Goal: Information Seeking & Learning: Learn about a topic

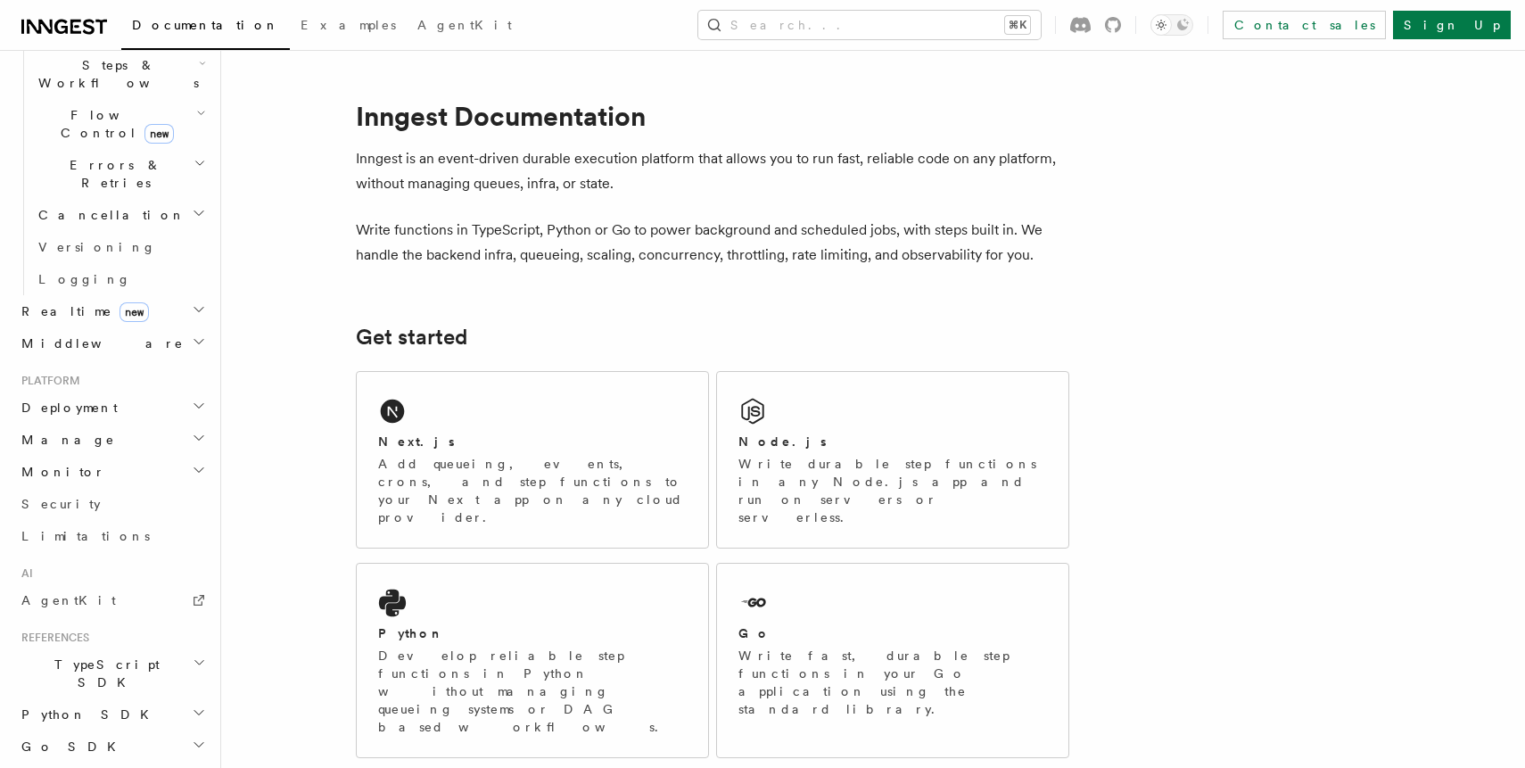
scroll to position [638, 0]
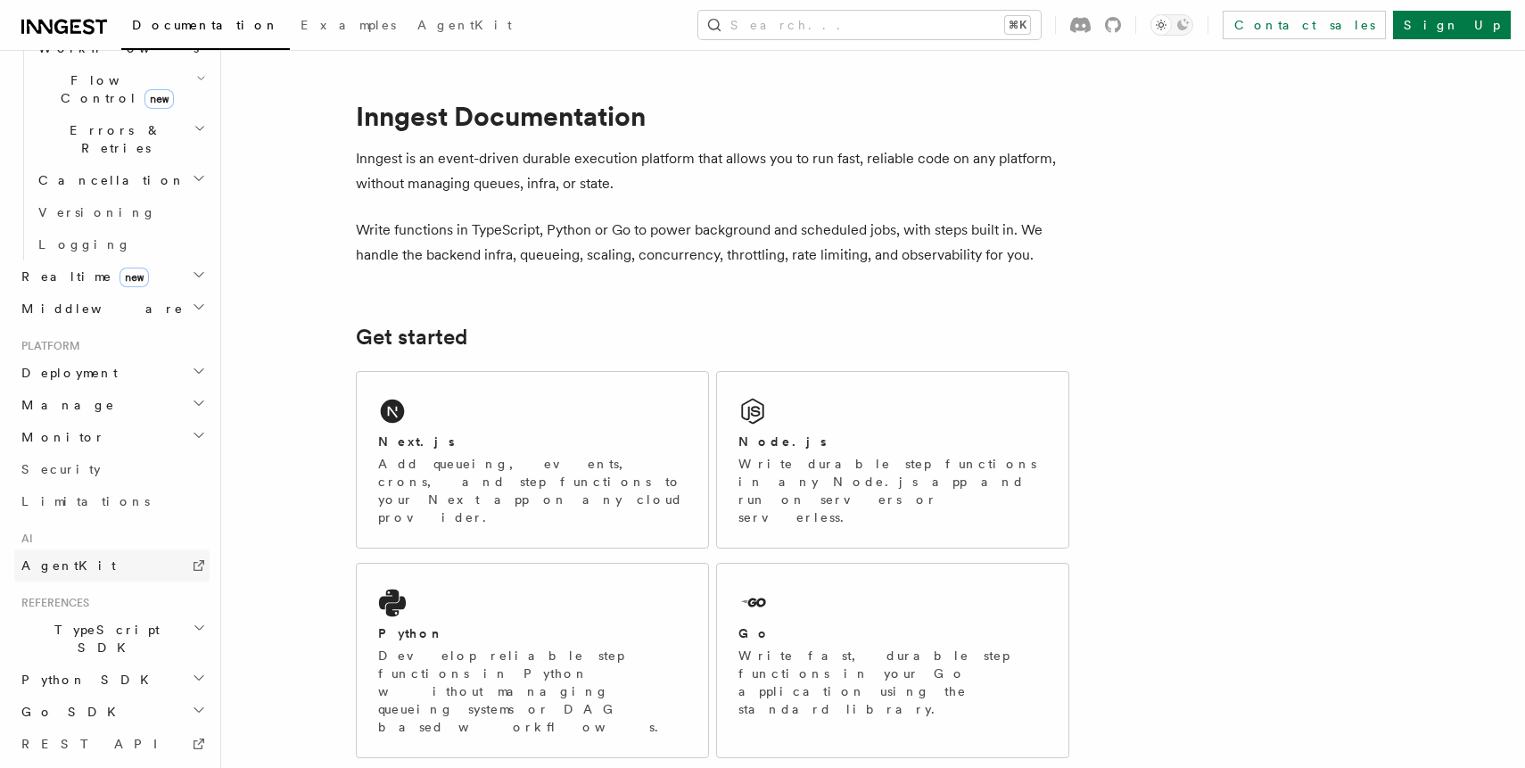
click at [108, 549] on link "AgentKit" at bounding box center [111, 565] width 195 height 32
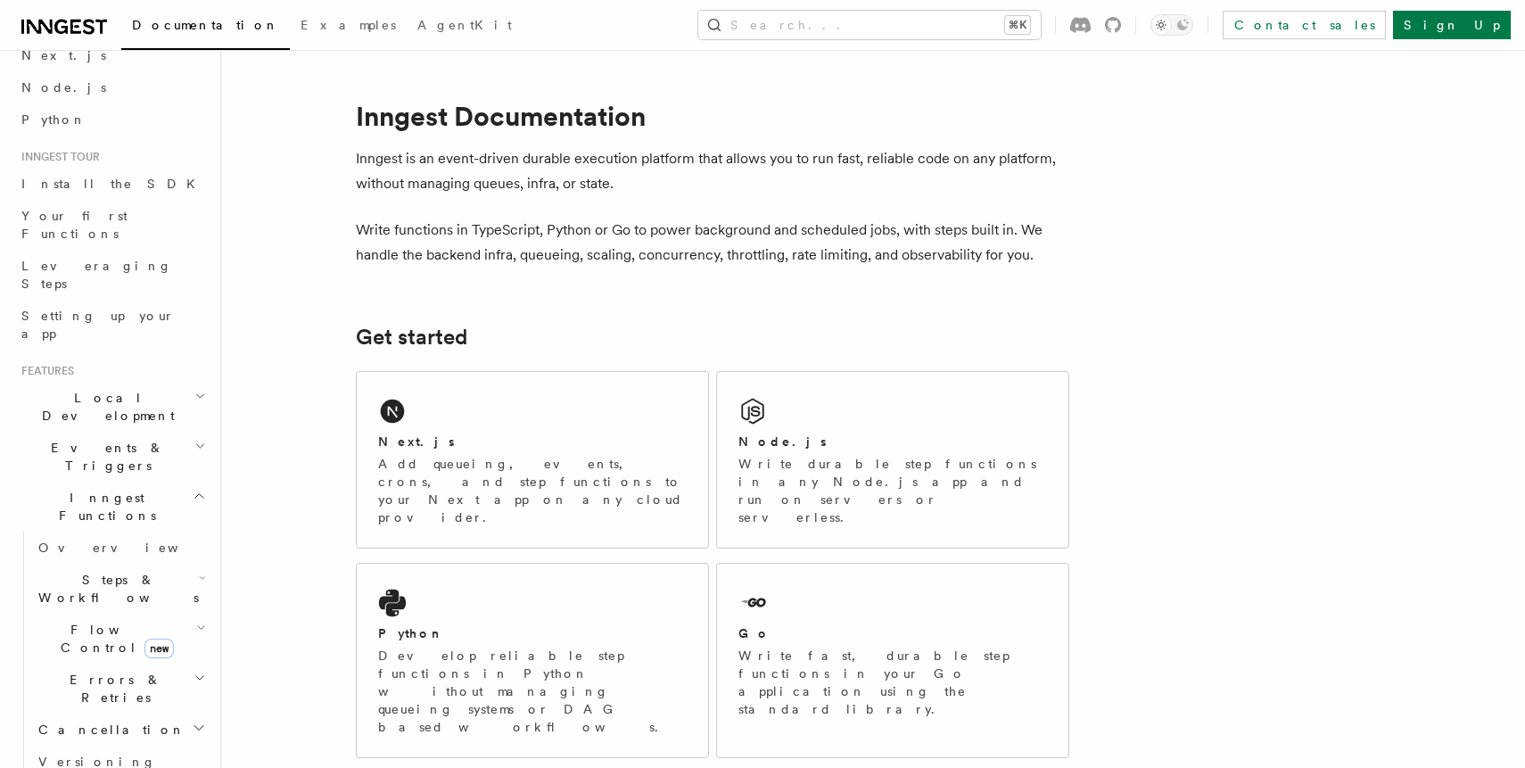
scroll to position [163, 0]
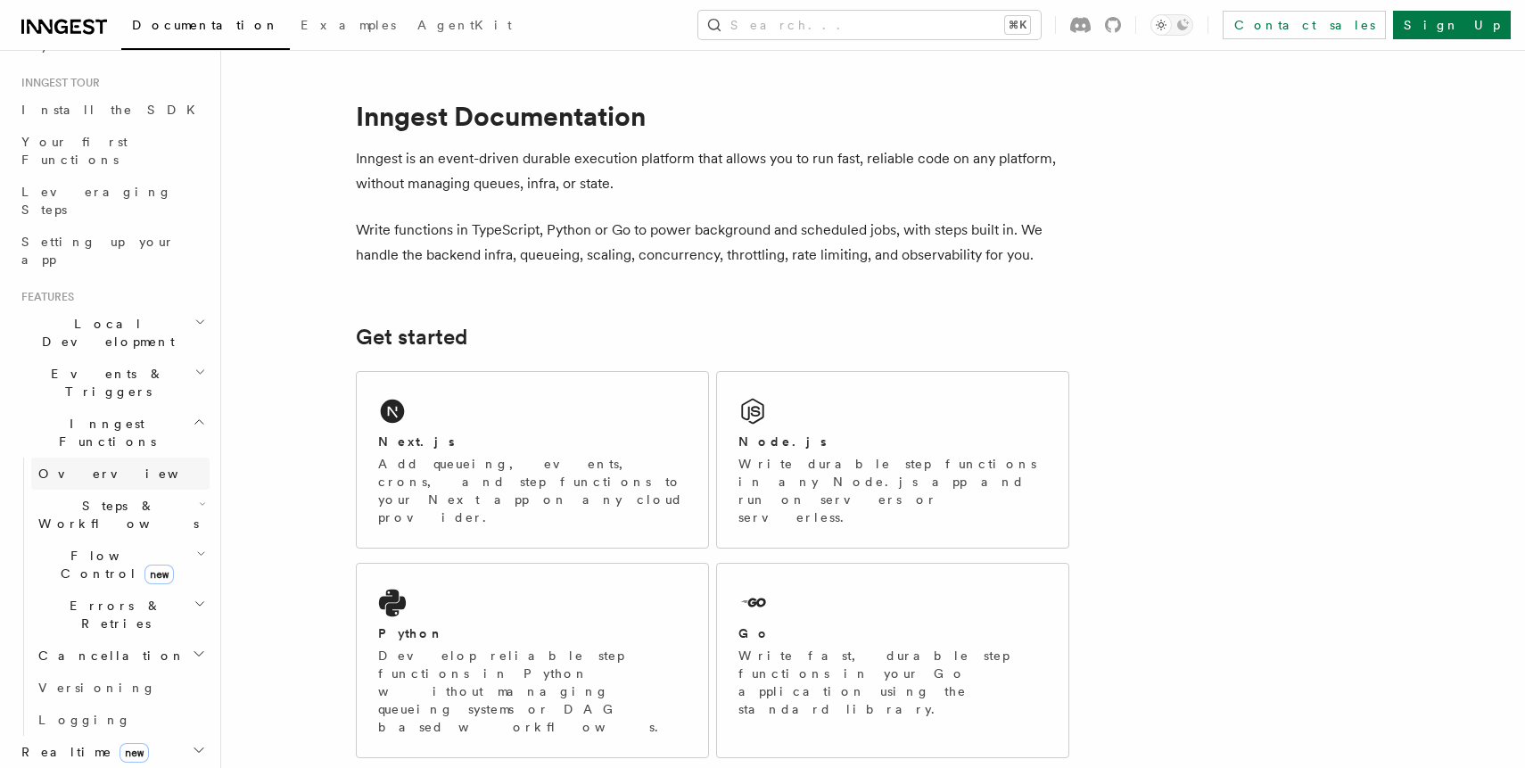
click at [85, 466] on span "Overview" at bounding box center [130, 473] width 184 height 14
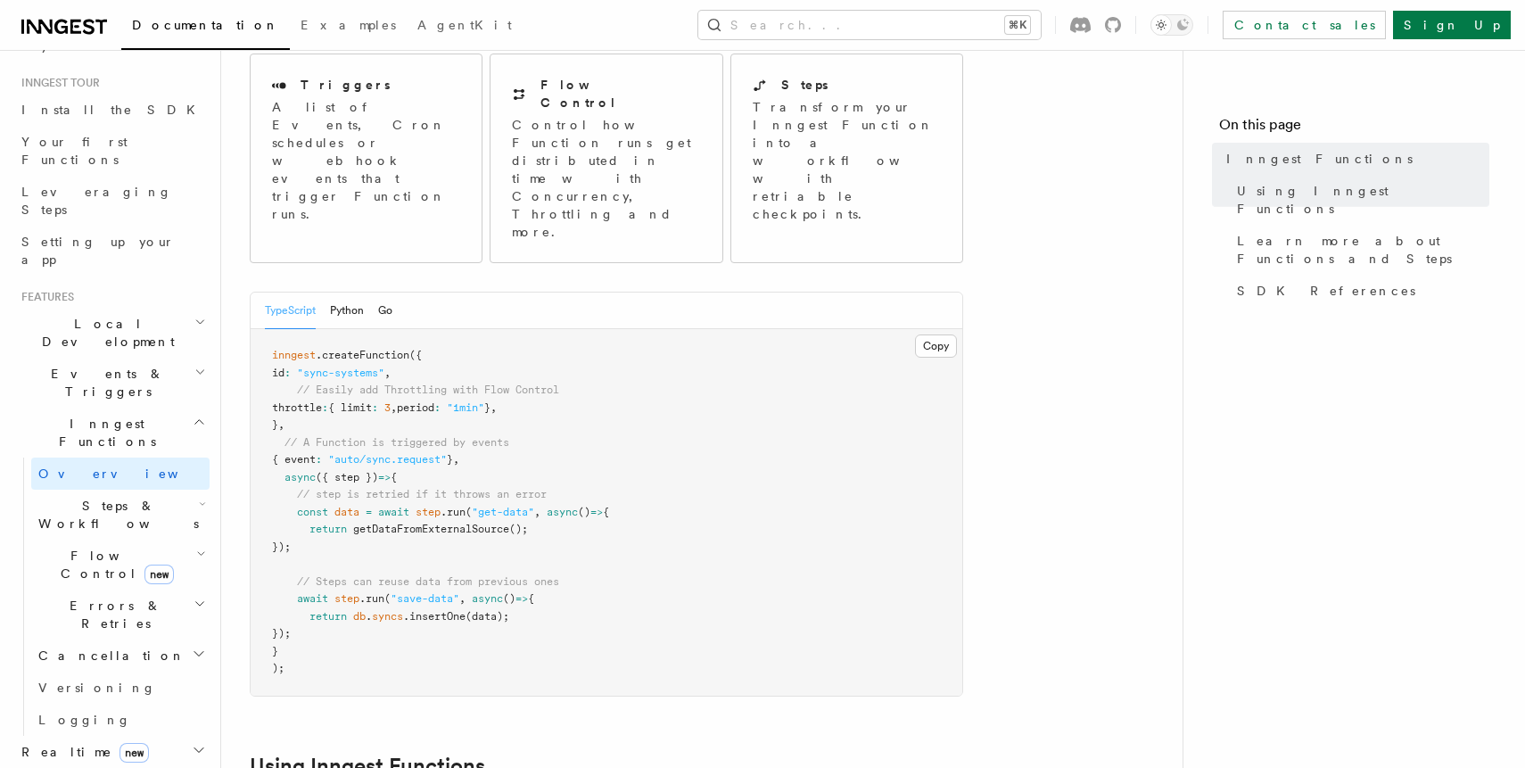
scroll to position [218, 0]
click at [152, 539] on h2 "Flow Control new" at bounding box center [120, 564] width 178 height 50
click at [163, 539] on h2 "Flow Control new" at bounding box center [120, 564] width 178 height 50
click at [166, 490] on h2 "Steps & Workflows" at bounding box center [120, 515] width 178 height 50
click at [119, 695] on span "AI Inference" at bounding box center [106, 711] width 103 height 32
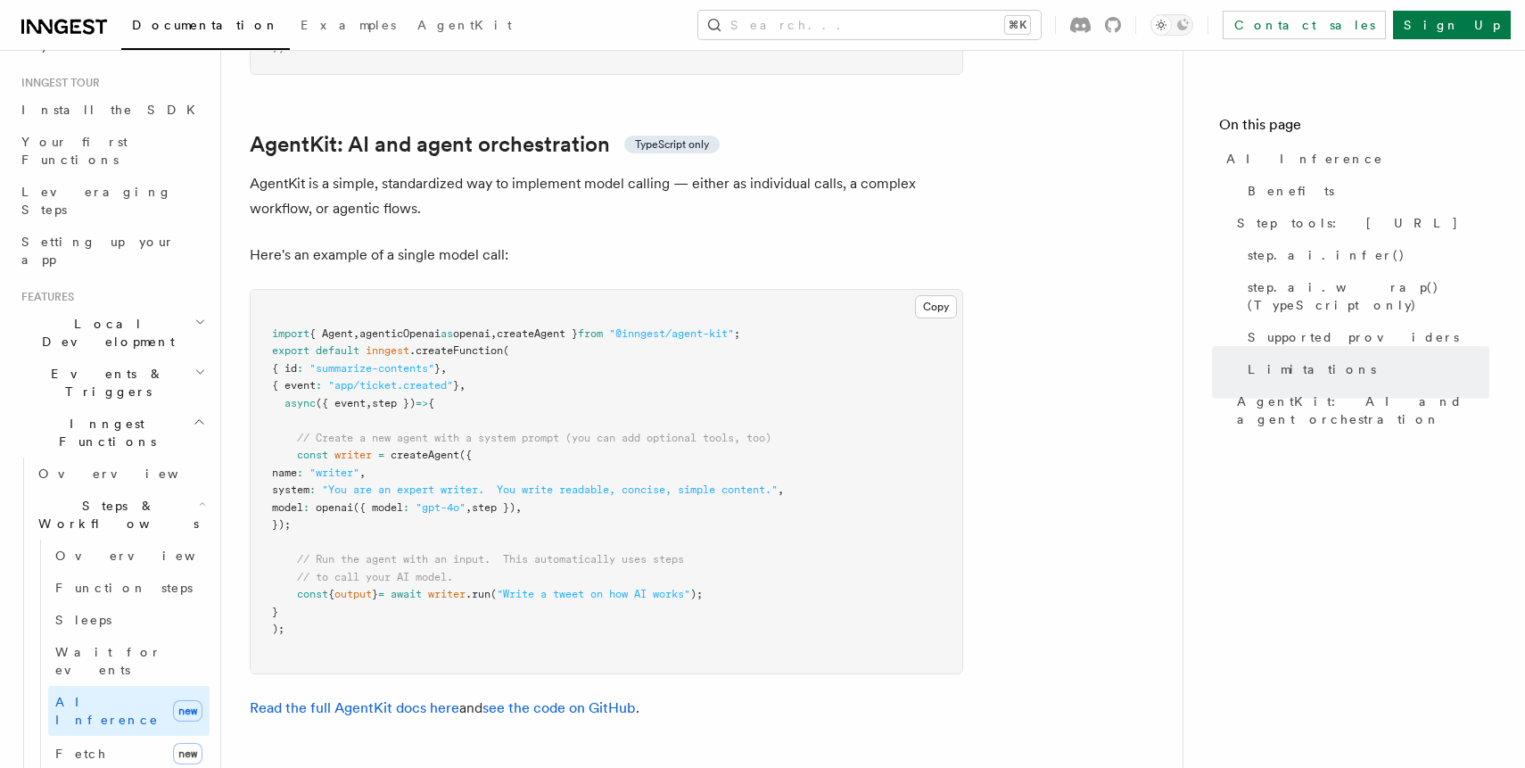
scroll to position [5196, 0]
click at [346, 465] on pre "import { Agent , agenticOpenai as openai , createAgent } from "@inngest/agent-k…" at bounding box center [607, 480] width 712 height 383
drag, startPoint x: 350, startPoint y: 449, endPoint x: 295, endPoint y: 376, distance: 91.0
click at [295, 376] on pre "import { Agent , agenticOpenai as openai , createAgent } from "@inngest/agent-k…" at bounding box center [607, 480] width 712 height 383
copy code "const writer = createAgent ({ name : "writer" , system : "You are an expert wri…"
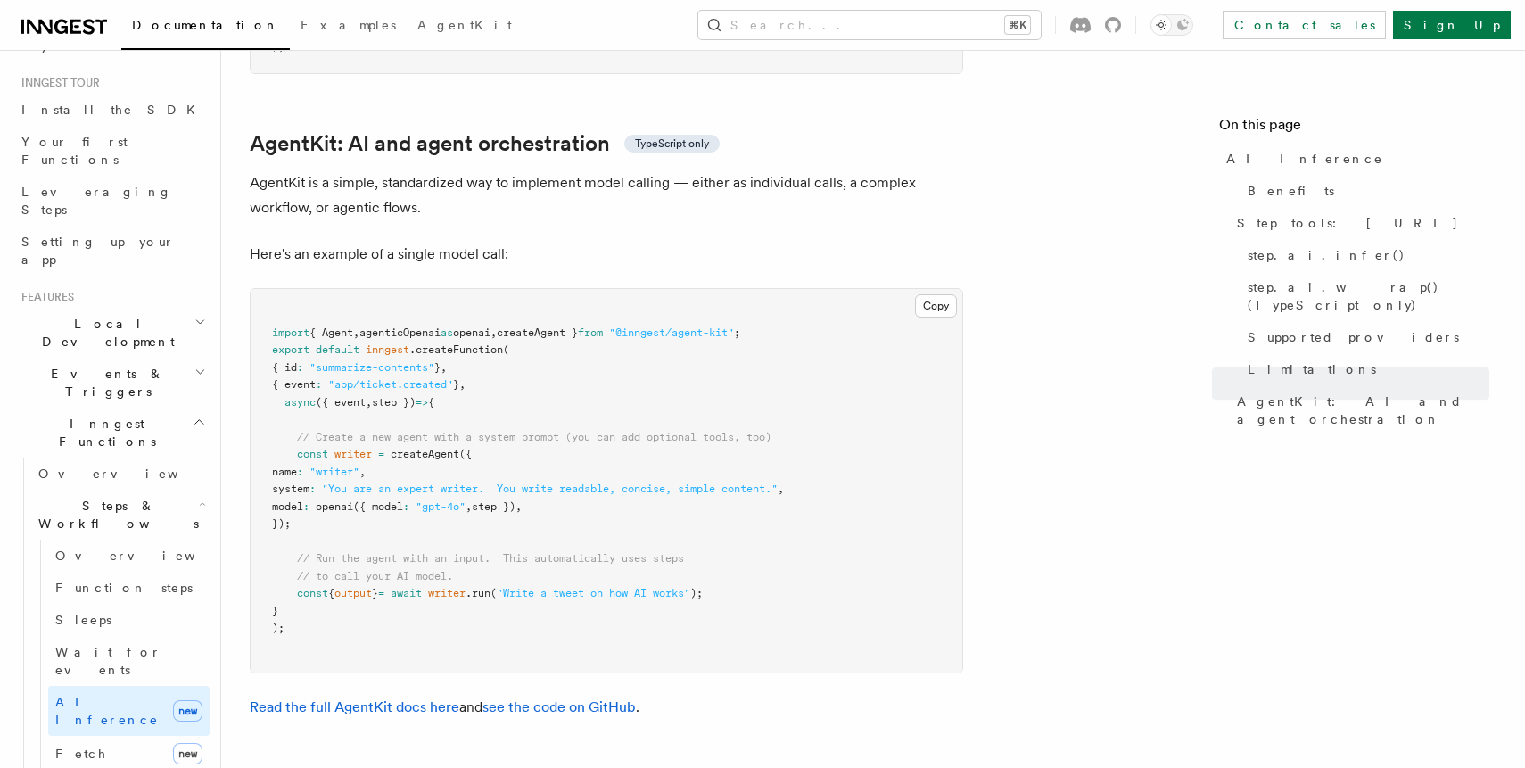
scroll to position [5425, 0]
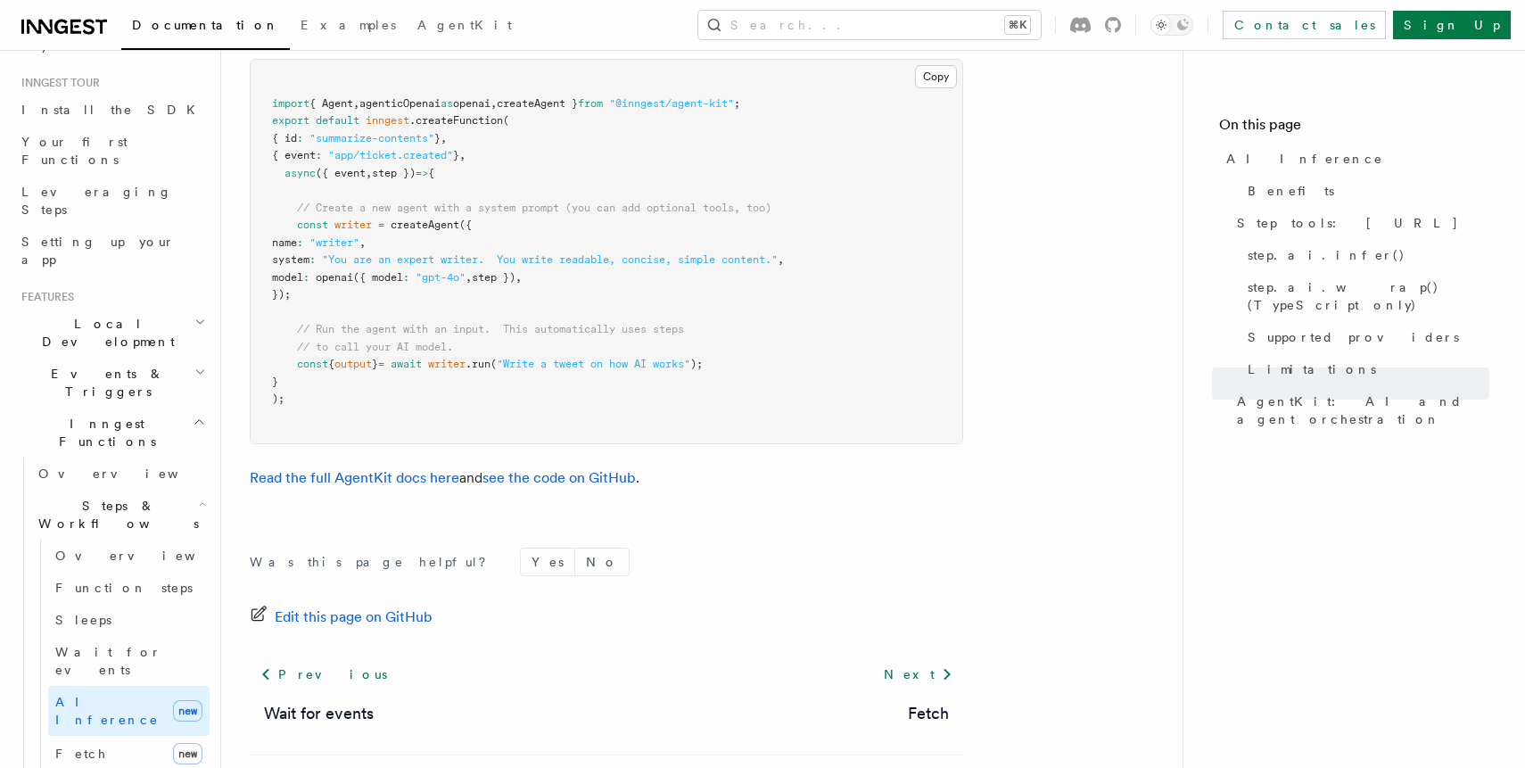
click at [743, 307] on pre "import { Agent , agenticOpenai as openai , createAgent } from "@inngest/agent-k…" at bounding box center [607, 251] width 712 height 383
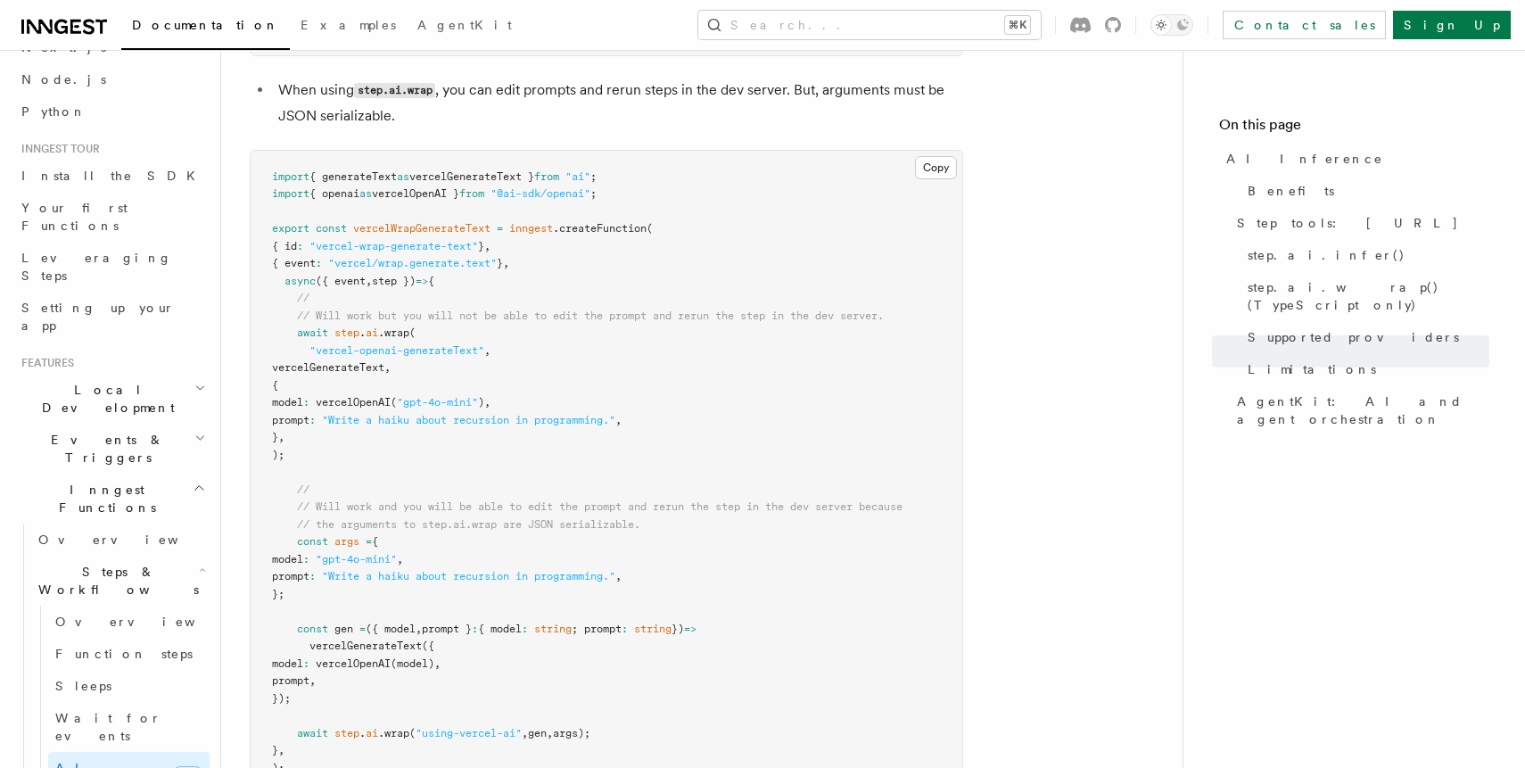
scroll to position [0, 0]
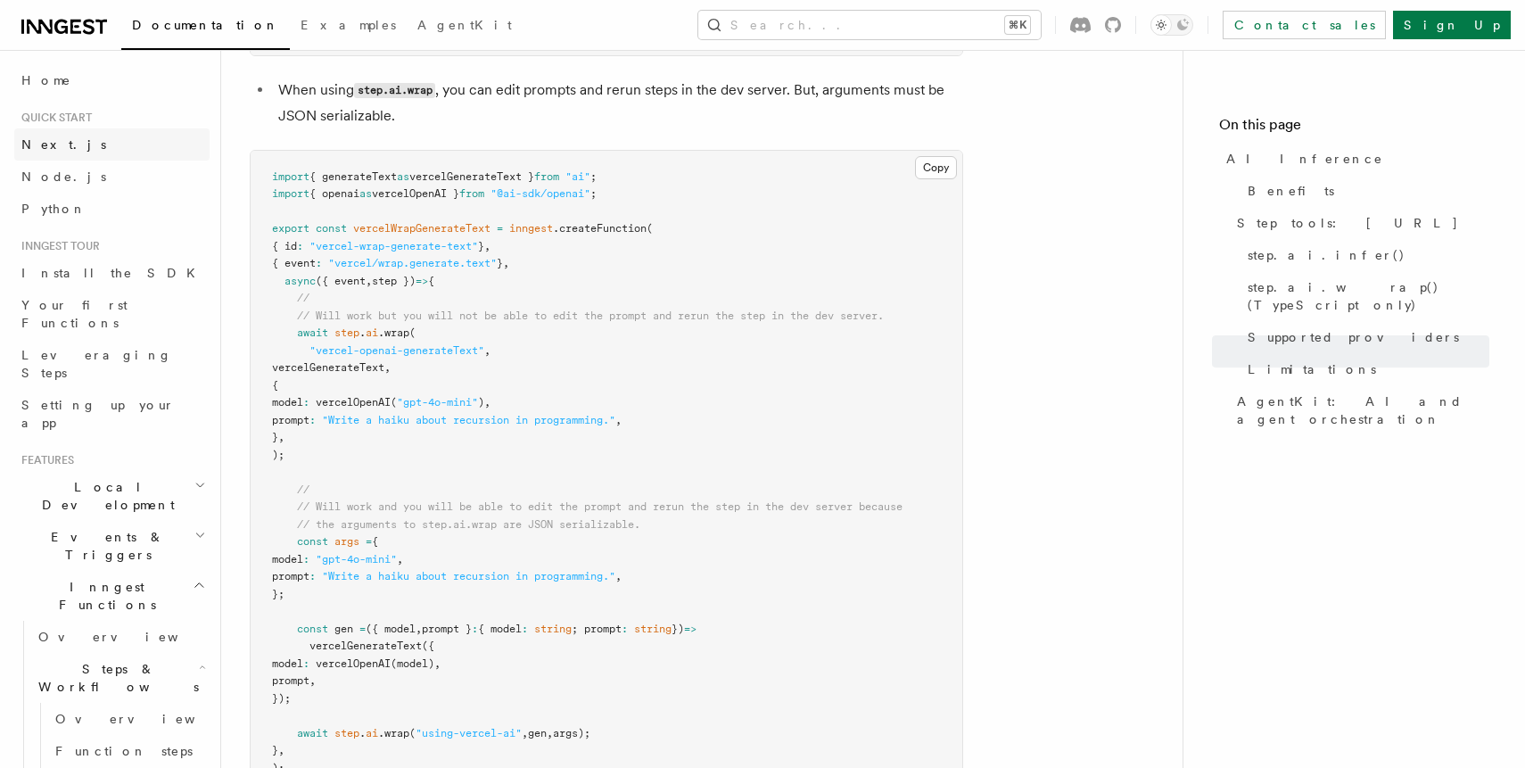
click at [97, 139] on link "Next.js" at bounding box center [111, 144] width 195 height 32
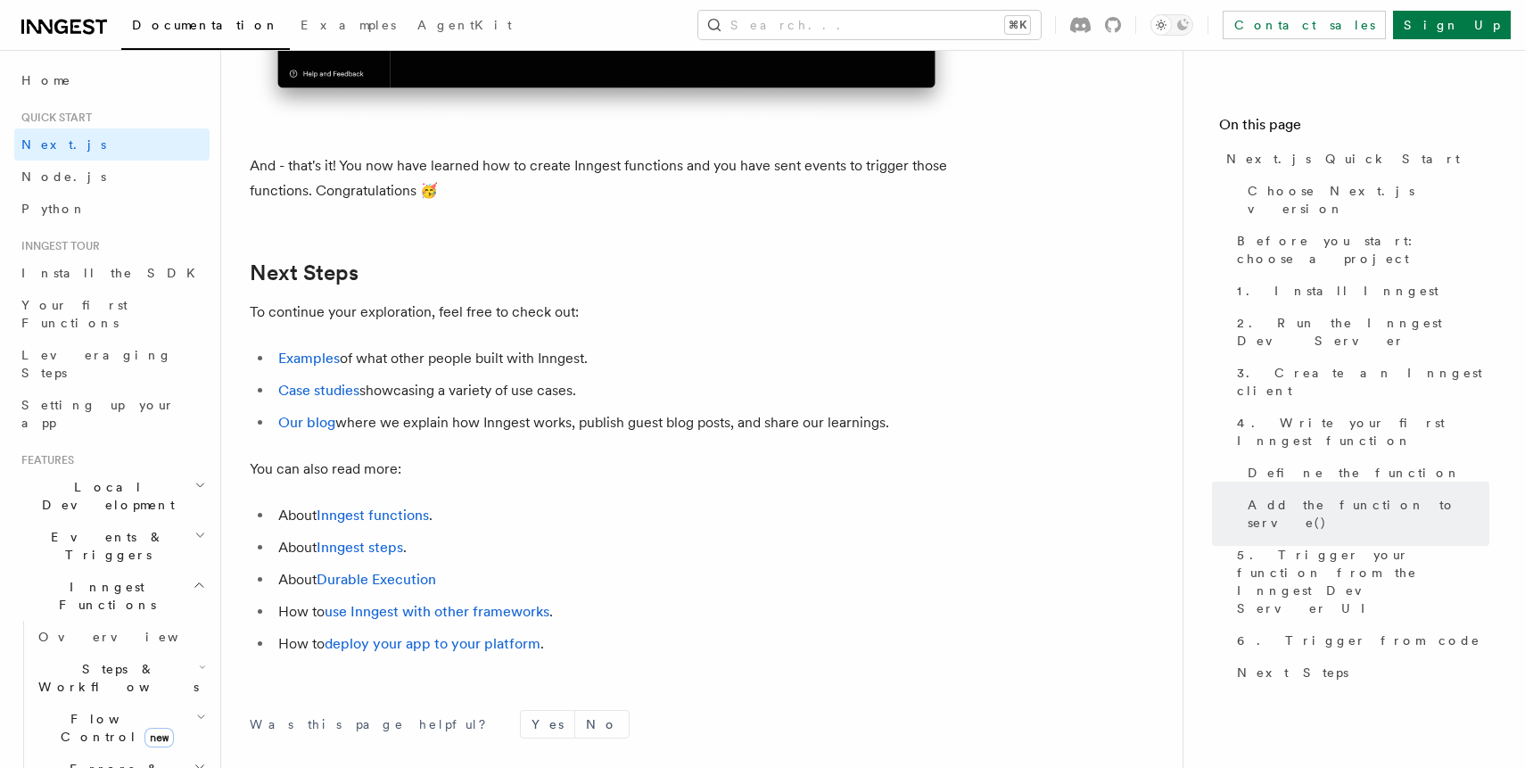
scroll to position [11253, 0]
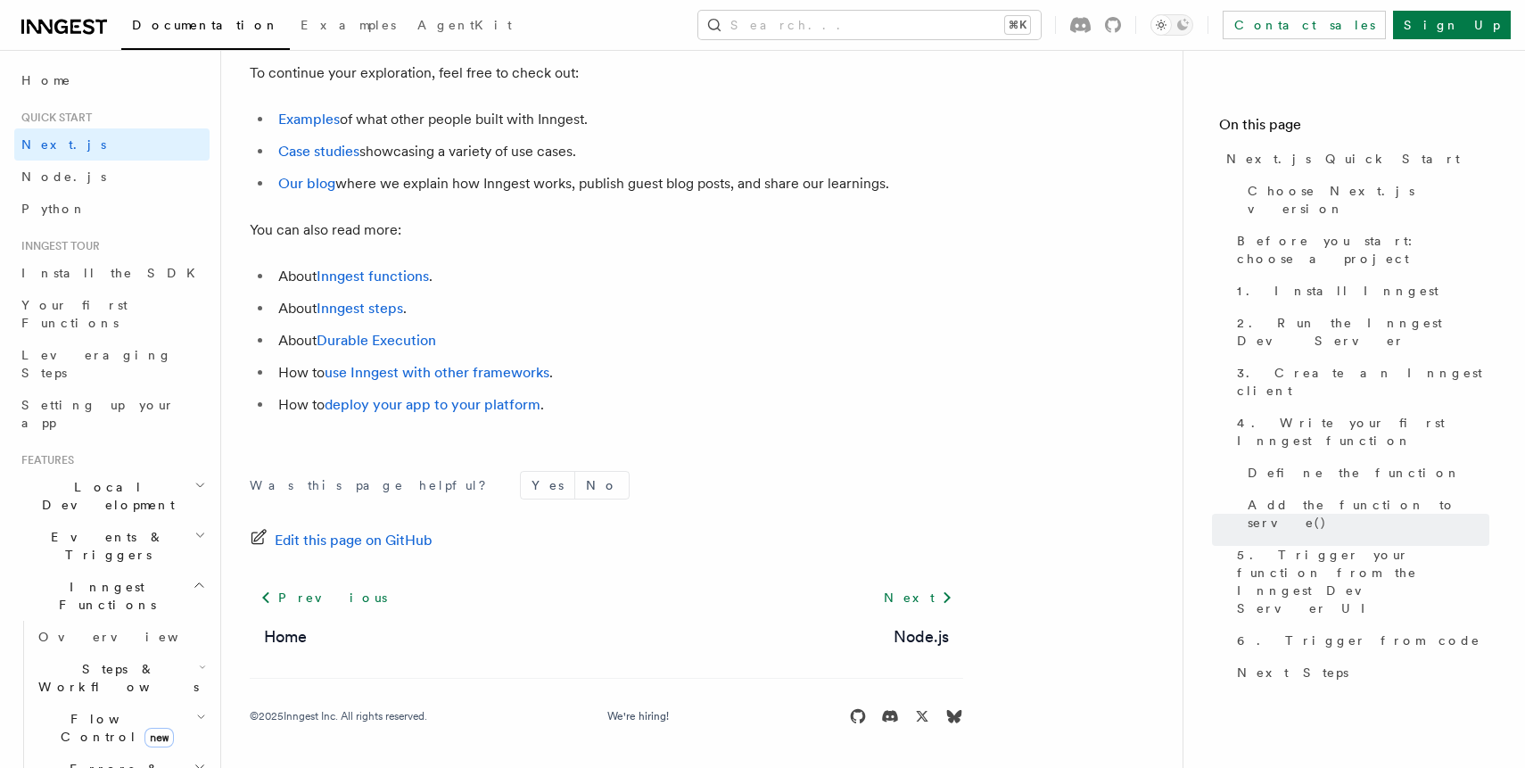
click at [128, 478] on span "Local Development" at bounding box center [104, 496] width 180 height 36
click at [128, 521] on link "Overview" at bounding box center [120, 537] width 178 height 32
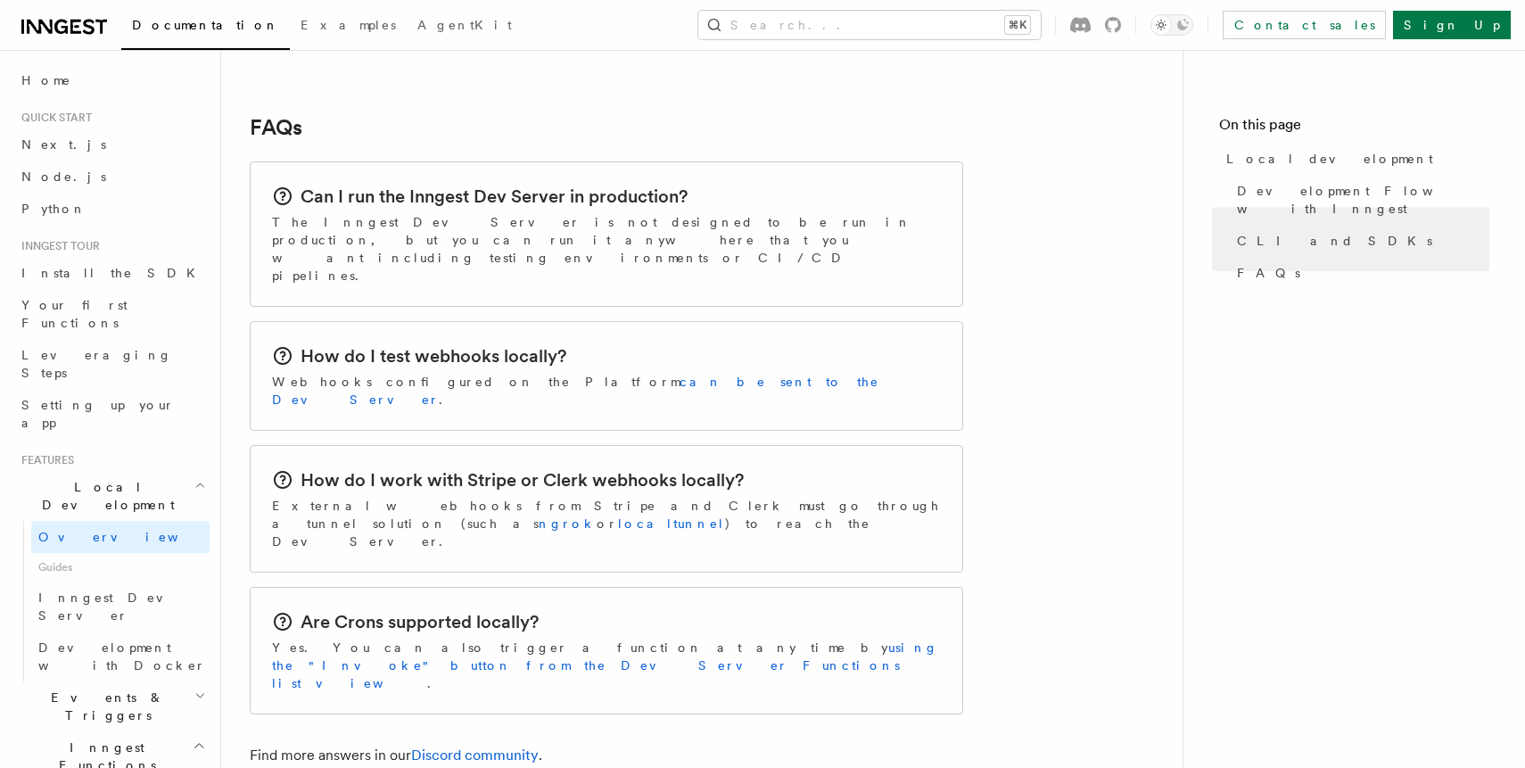
scroll to position [2891, 0]
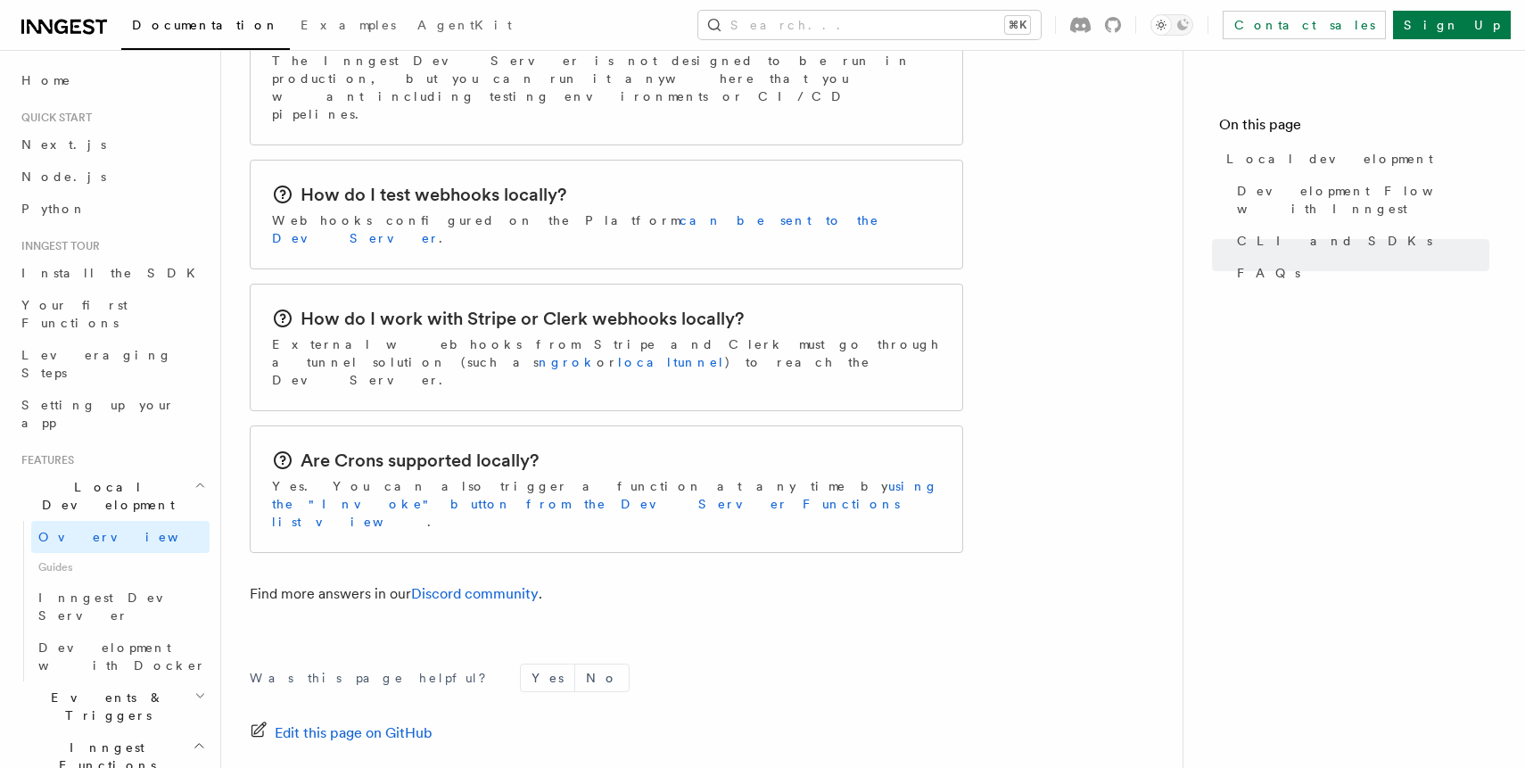
click at [149, 681] on h2 "Events & Triggers" at bounding box center [111, 706] width 195 height 50
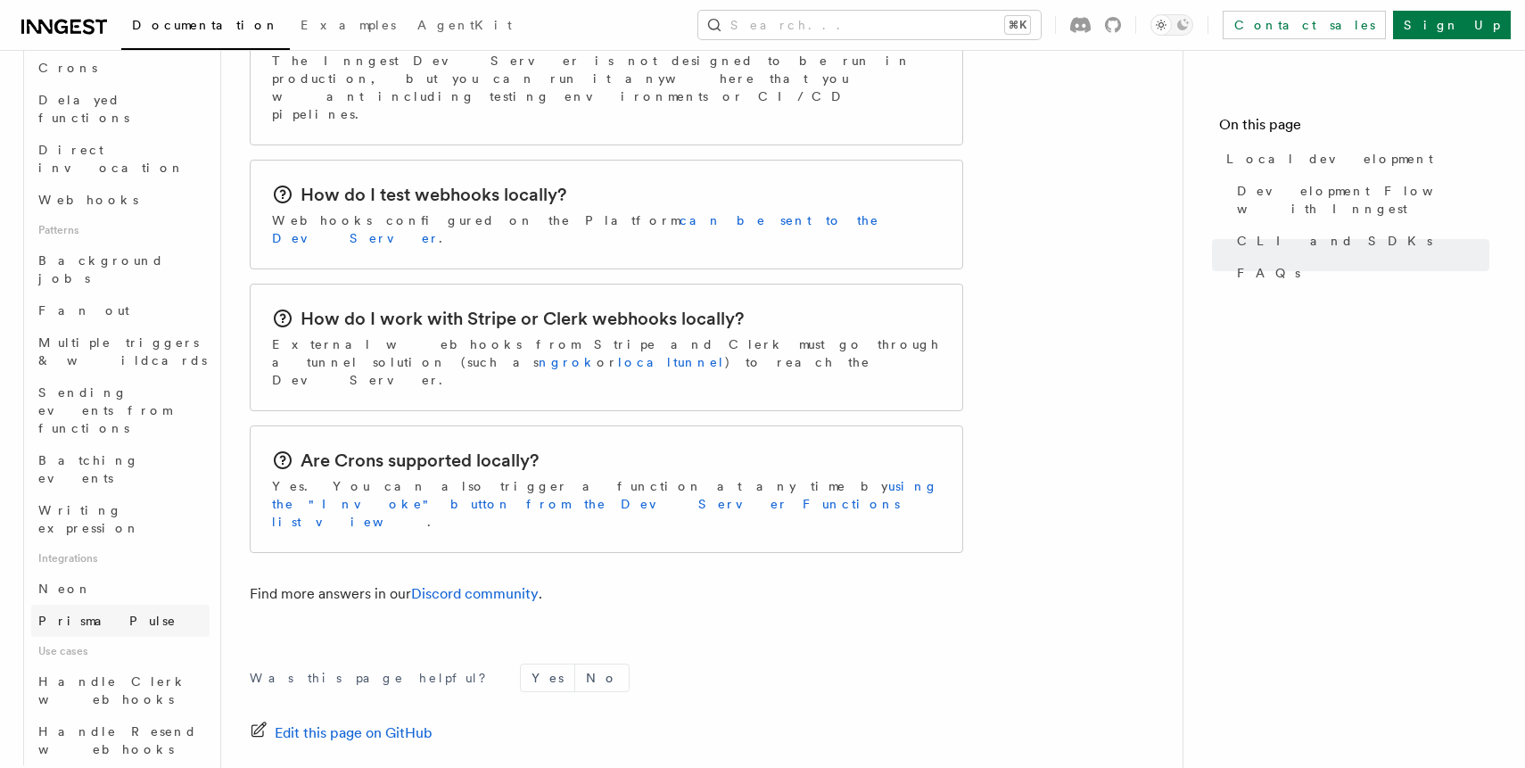
scroll to position [842, 0]
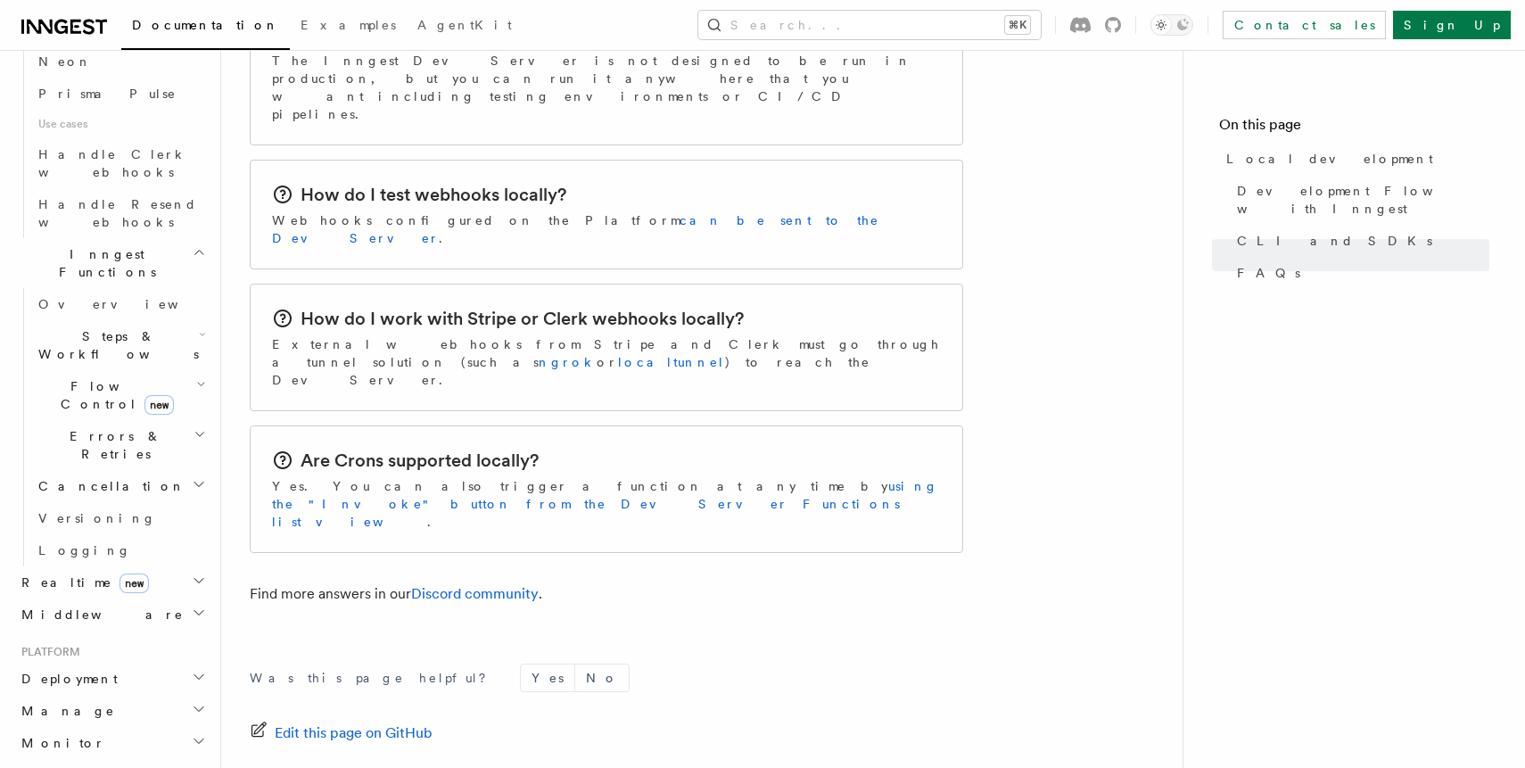
scroll to position [1444, 0]
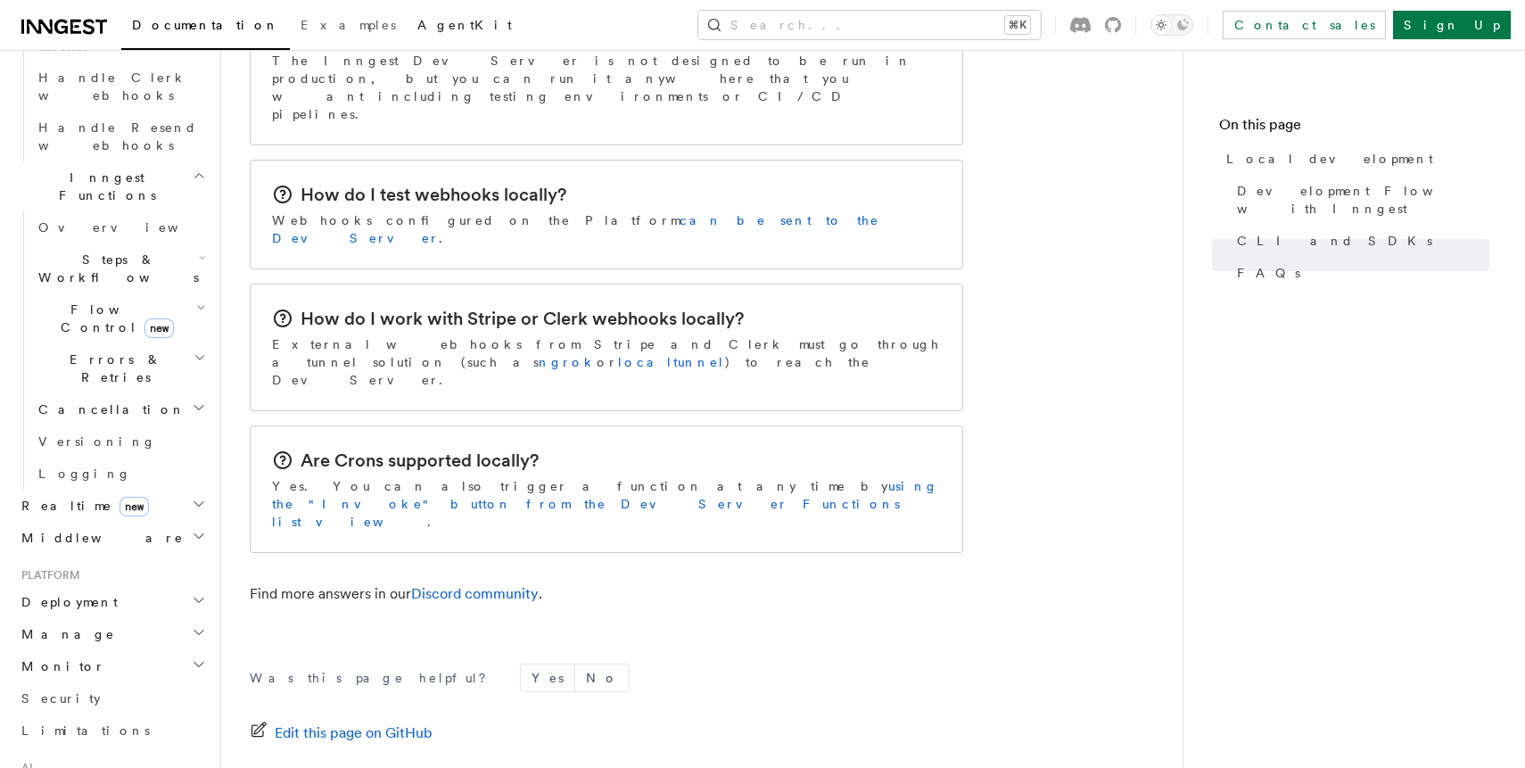
click at [417, 26] on span "AgentKit" at bounding box center [464, 25] width 95 height 14
